Goal: Task Accomplishment & Management: Manage account settings

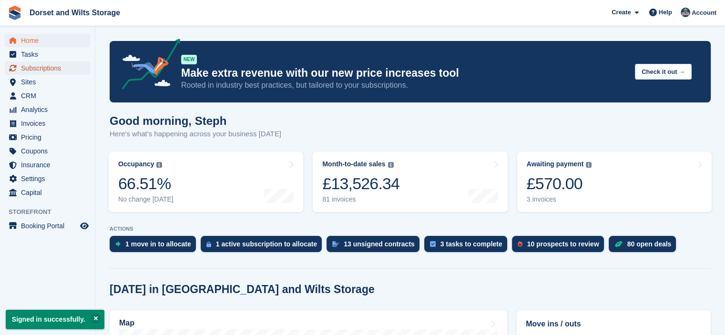
click at [51, 70] on span "Subscriptions" at bounding box center [49, 67] width 57 height 13
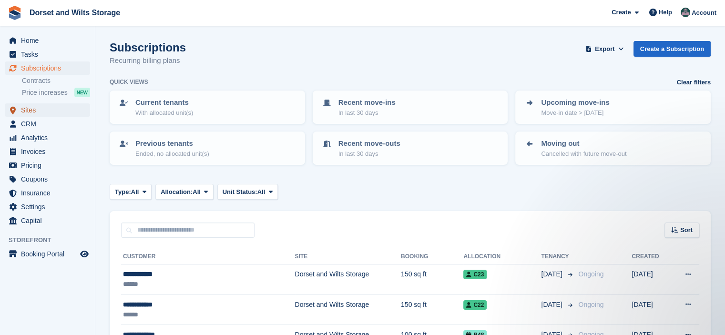
click at [39, 111] on span "Sites" at bounding box center [49, 109] width 57 height 13
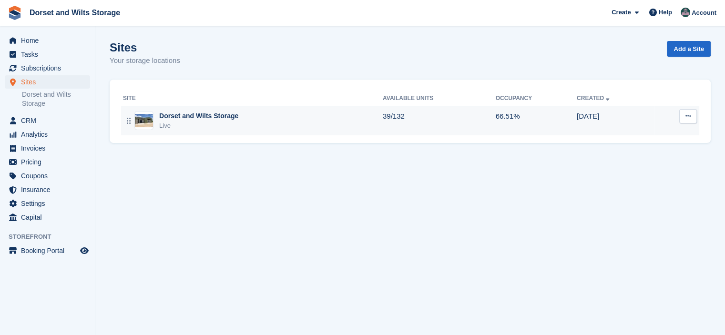
click at [139, 115] on img at bounding box center [144, 121] width 18 height 14
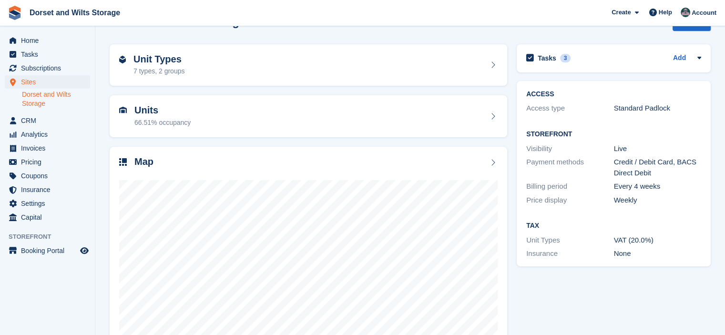
scroll to position [48, 0]
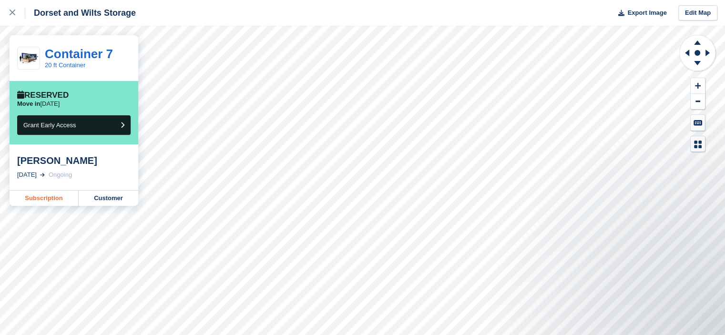
click at [43, 199] on link "Subscription" at bounding box center [44, 198] width 69 height 15
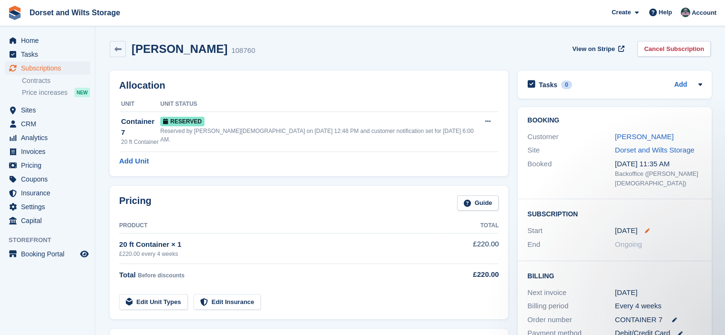
click at [645, 228] on icon at bounding box center [647, 230] width 5 height 5
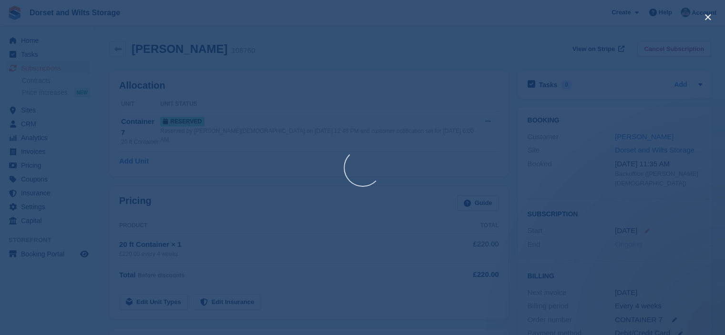
select select "*"
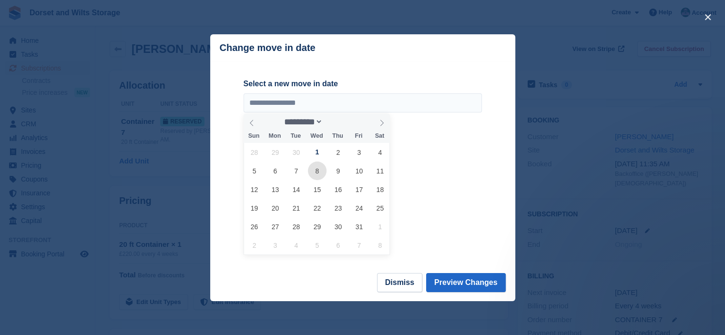
click at [319, 170] on span "8" at bounding box center [317, 171] width 19 height 19
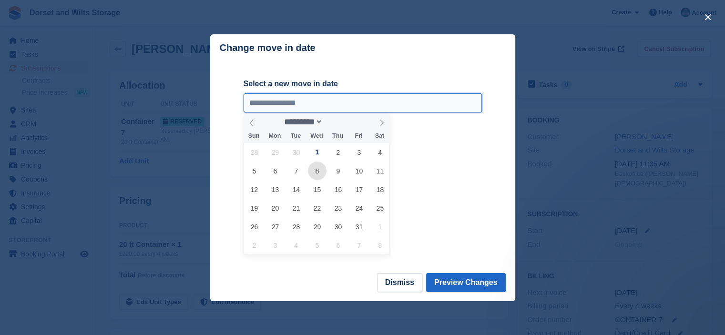
type input "**********"
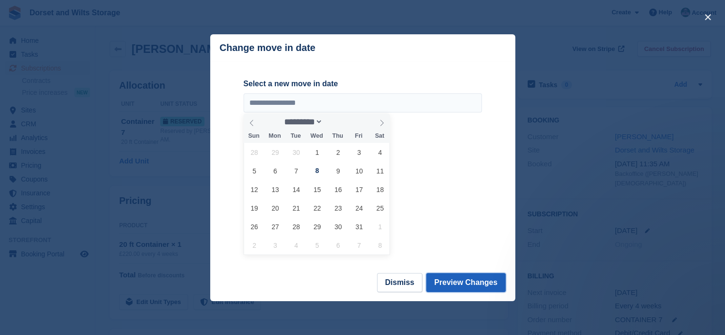
click at [459, 283] on button "Preview Changes" at bounding box center [466, 282] width 80 height 19
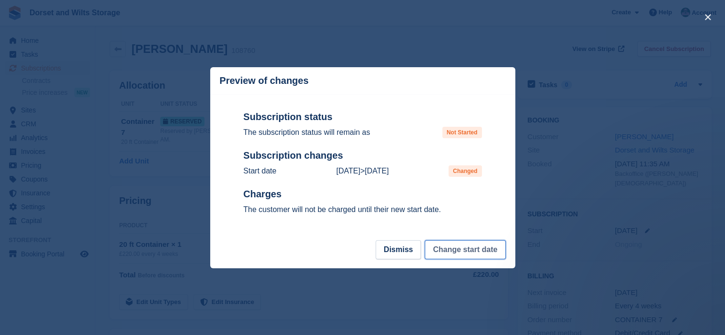
click at [460, 254] on button "Change start date" at bounding box center [465, 249] width 81 height 19
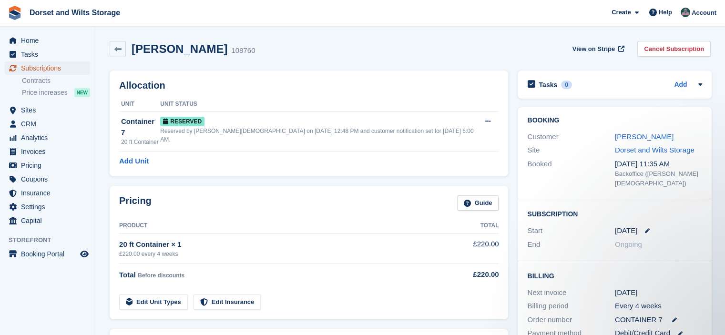
click at [43, 67] on span "Subscriptions" at bounding box center [49, 67] width 57 height 13
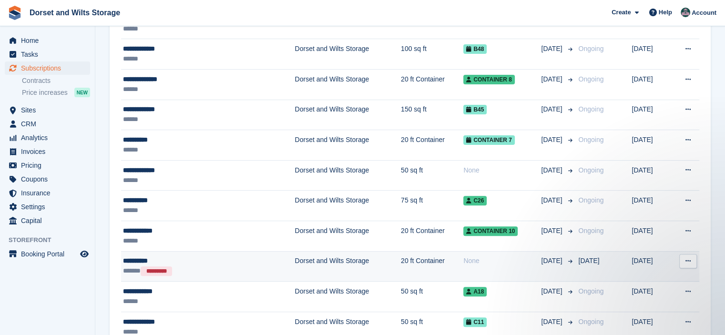
scroll to position [238, 0]
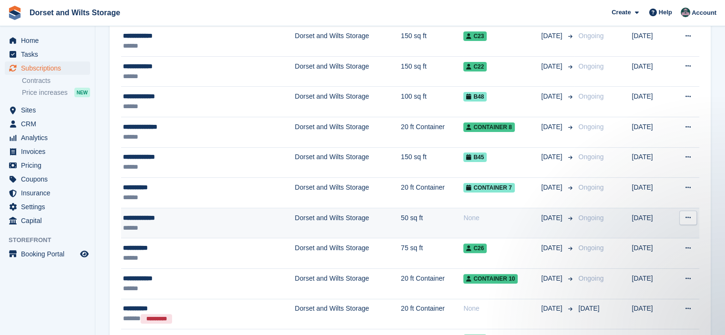
click at [151, 215] on div "**********" at bounding box center [183, 218] width 120 height 10
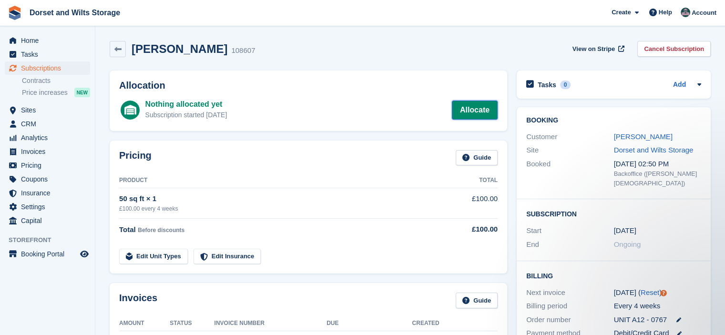
click at [480, 104] on link "Allocate" at bounding box center [475, 110] width 46 height 19
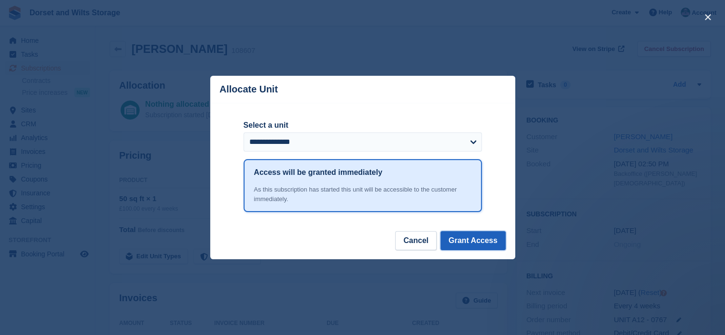
click at [474, 243] on button "Grant Access" at bounding box center [472, 240] width 65 height 19
